Goal: Find contact information: Find contact information

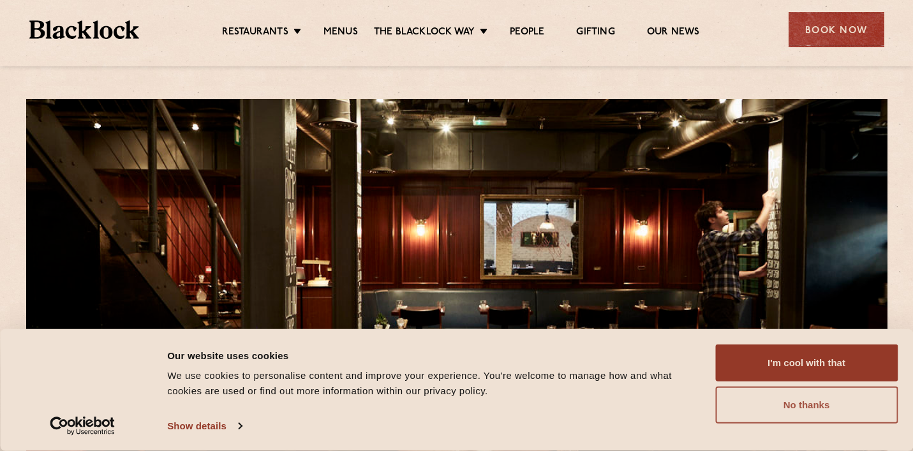
click at [810, 414] on button "No thanks" at bounding box center [806, 405] width 183 height 37
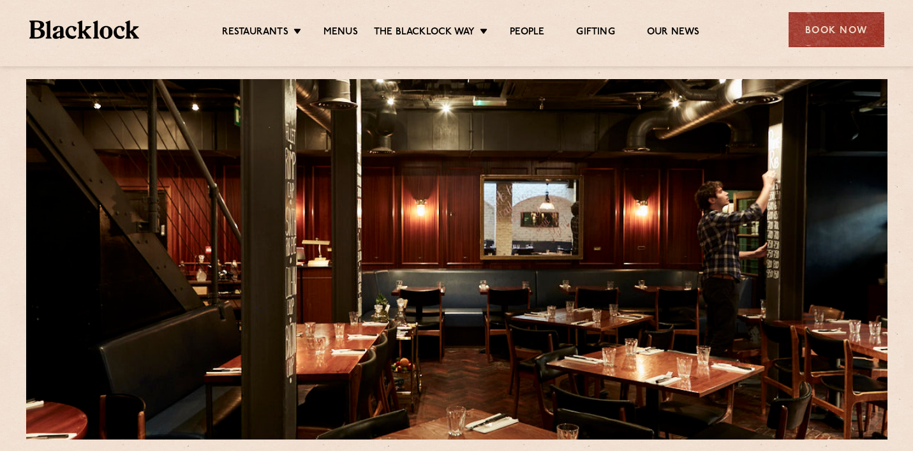
scroll to position [18, 0]
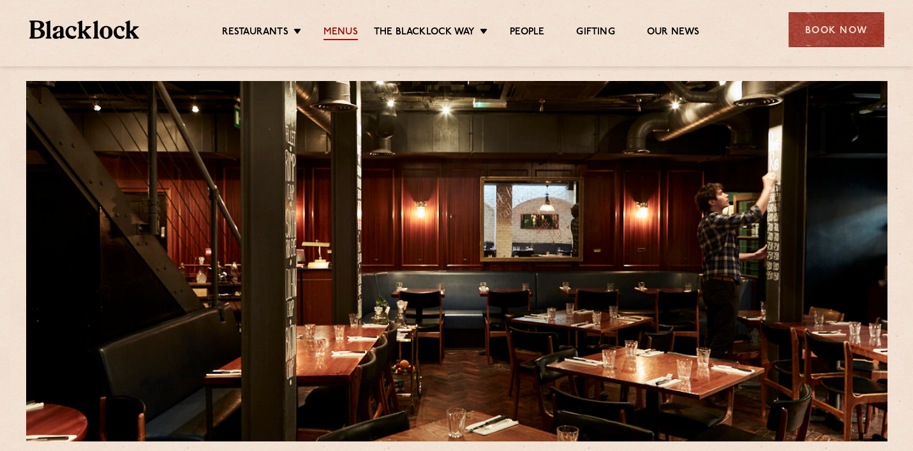
click at [344, 30] on link "Menus" at bounding box center [341, 33] width 34 height 14
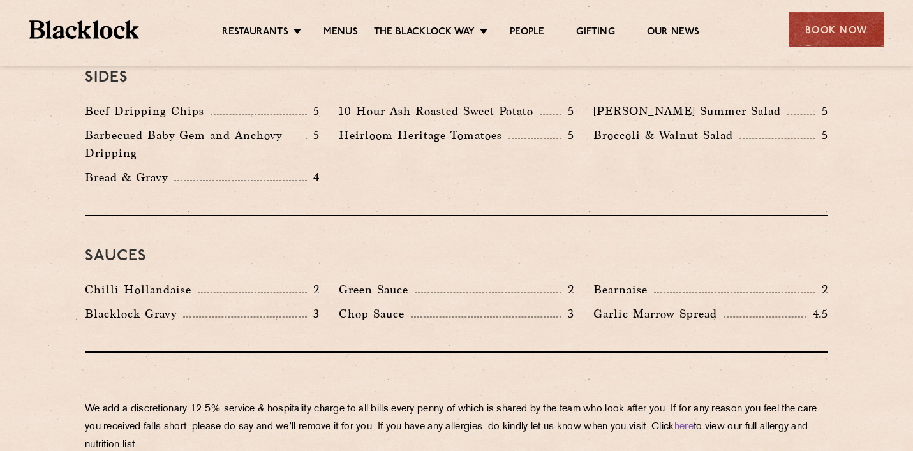
scroll to position [1986, 0]
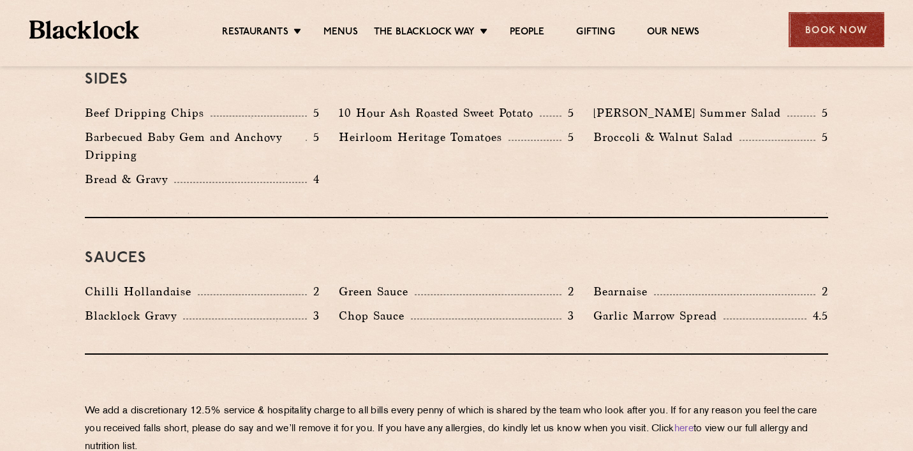
click at [824, 30] on div "Book Now" at bounding box center [837, 29] width 96 height 35
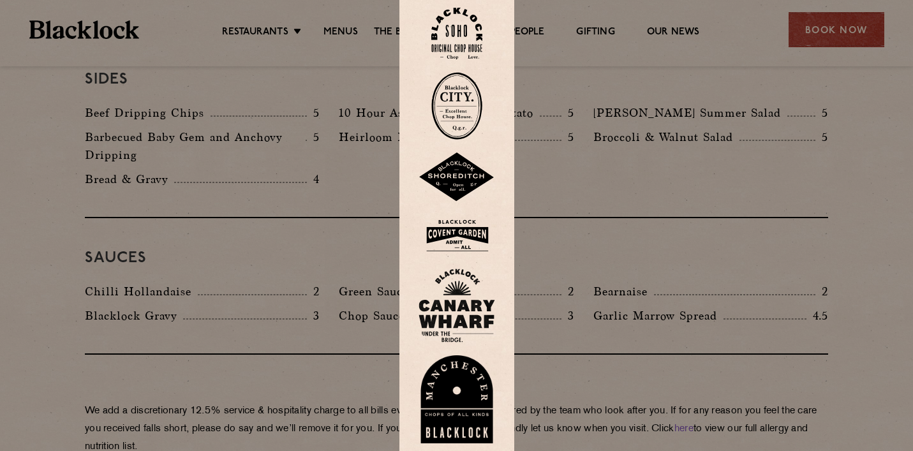
click at [455, 35] on img at bounding box center [456, 34] width 51 height 52
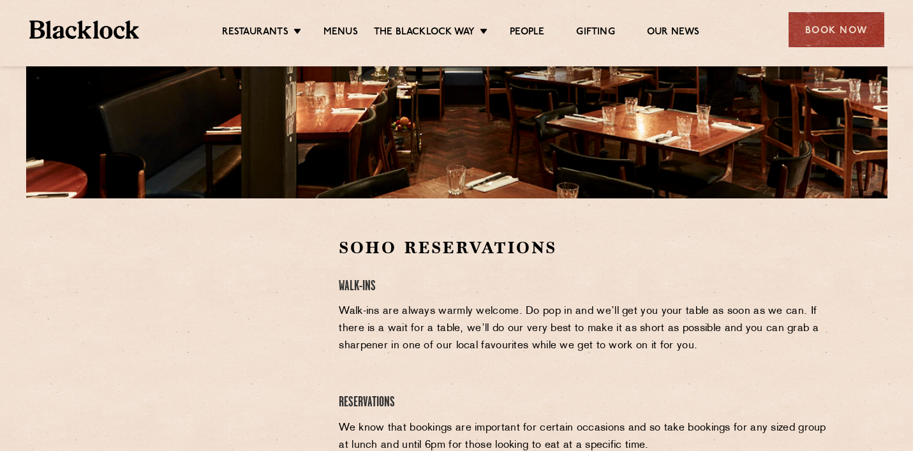
scroll to position [311, 0]
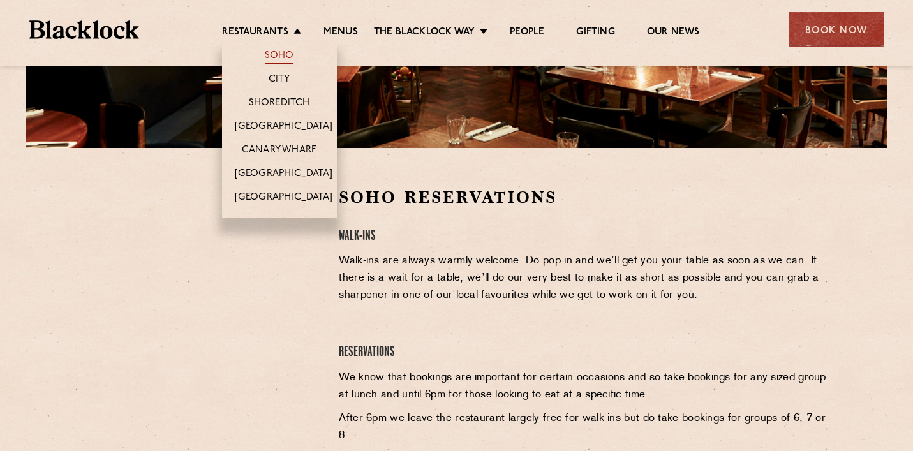
click at [279, 56] on link "Soho" at bounding box center [279, 57] width 29 height 14
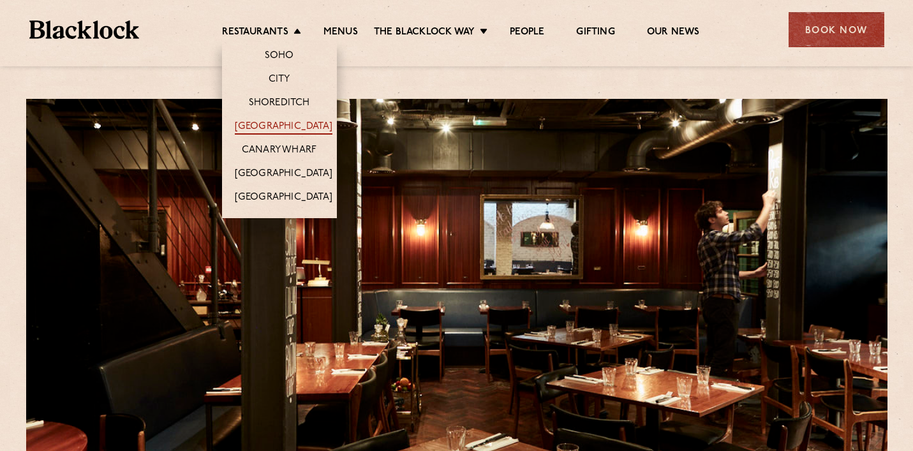
click at [277, 121] on link "[GEOGRAPHIC_DATA]" at bounding box center [284, 128] width 98 height 14
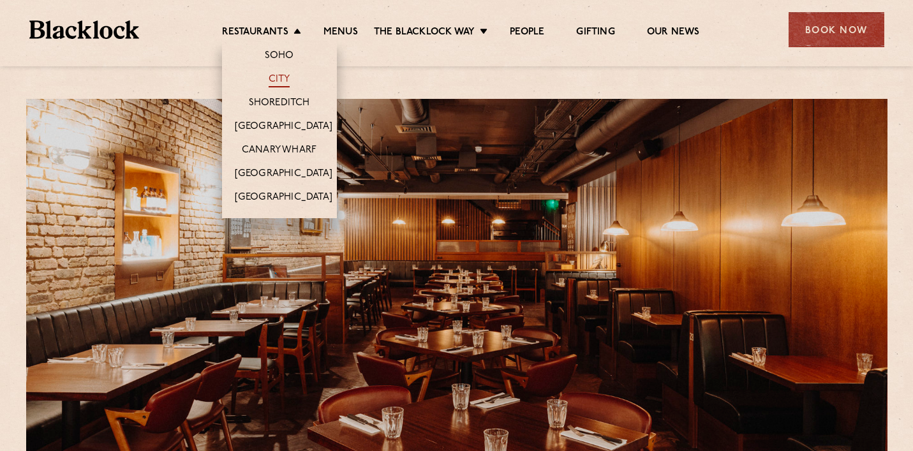
click at [278, 79] on link "City" at bounding box center [280, 80] width 22 height 14
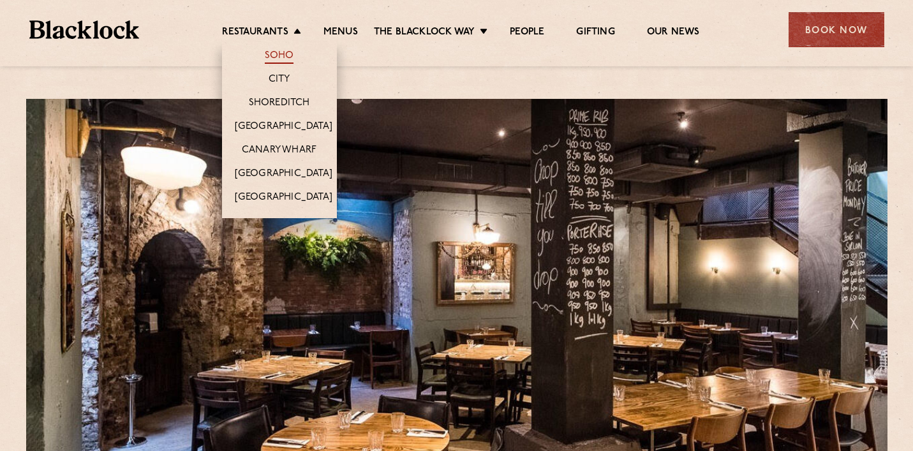
click at [284, 56] on link "Soho" at bounding box center [279, 57] width 29 height 14
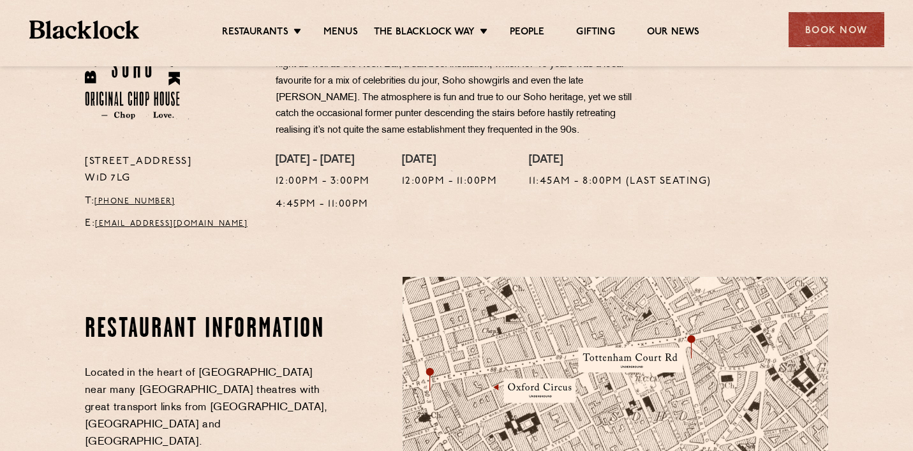
scroll to position [476, 0]
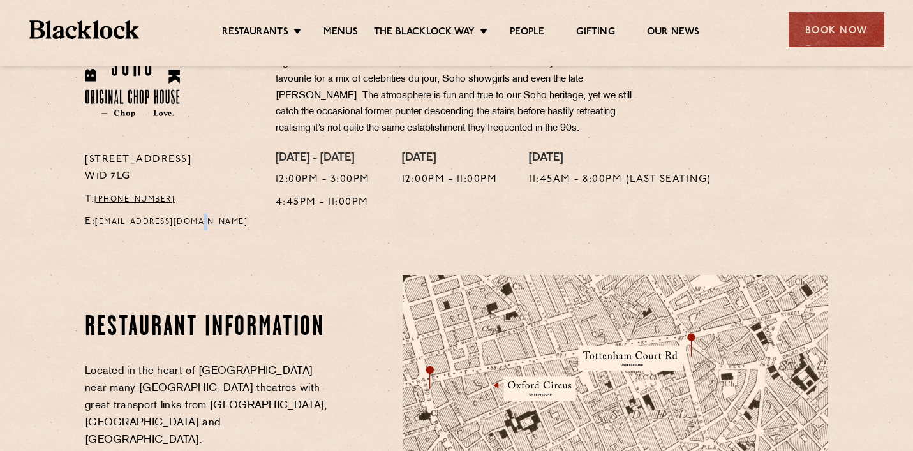
drag, startPoint x: 216, startPoint y: 225, endPoint x: 209, endPoint y: 215, distance: 11.9
click at [209, 215] on p "E: soho@theblacklock.com" at bounding box center [171, 222] width 172 height 17
click at [98, 221] on p "E: soho@theblacklock.com" at bounding box center [171, 222] width 172 height 17
click at [168, 220] on link "soho@theblacklock.com" at bounding box center [171, 222] width 153 height 8
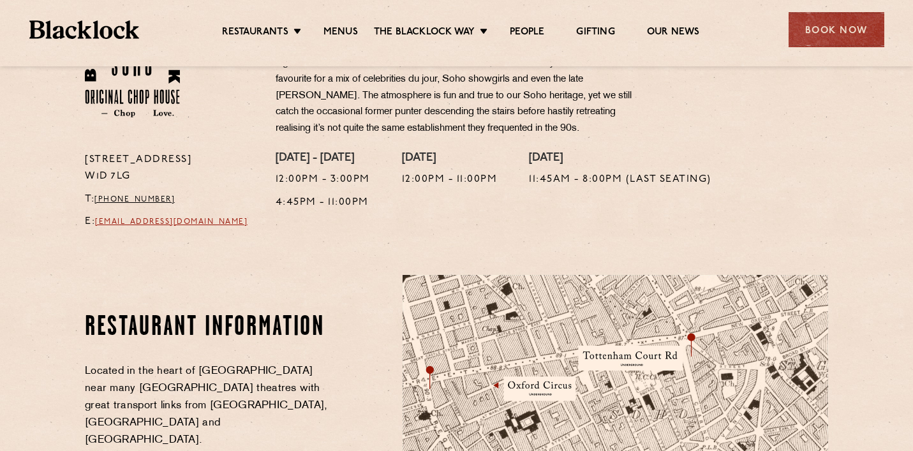
click at [214, 222] on link "soho@theblacklock.com" at bounding box center [171, 222] width 153 height 8
